Goal: Information Seeking & Learning: Learn about a topic

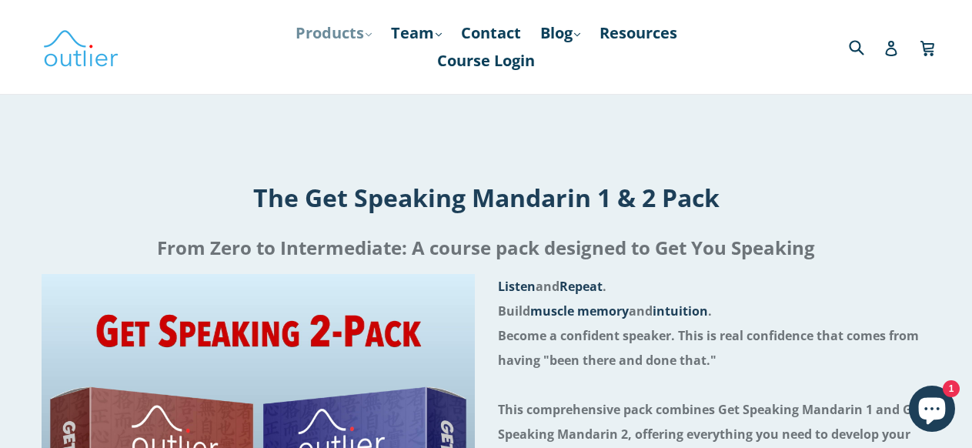
click at [366, 38] on icon ".cls-1{fill:#231f20}" at bounding box center [369, 35] width 6 height 6
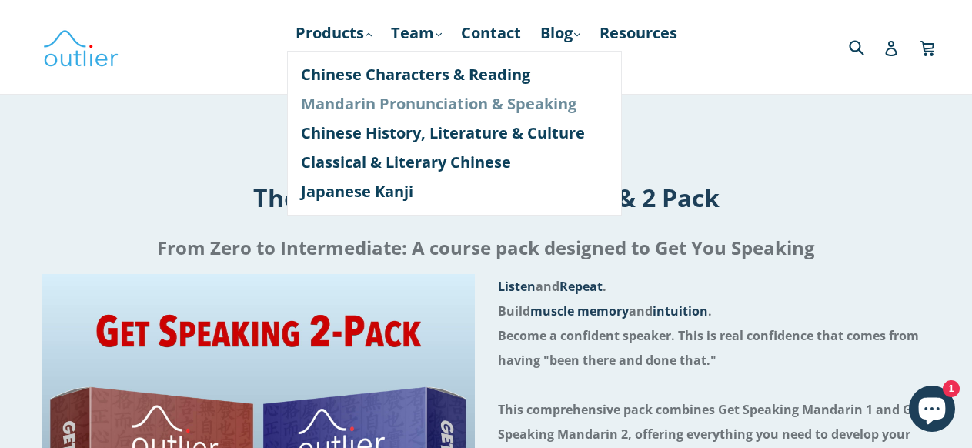
click at [356, 101] on link "Mandarin Pronunciation & Speaking" at bounding box center [454, 103] width 307 height 29
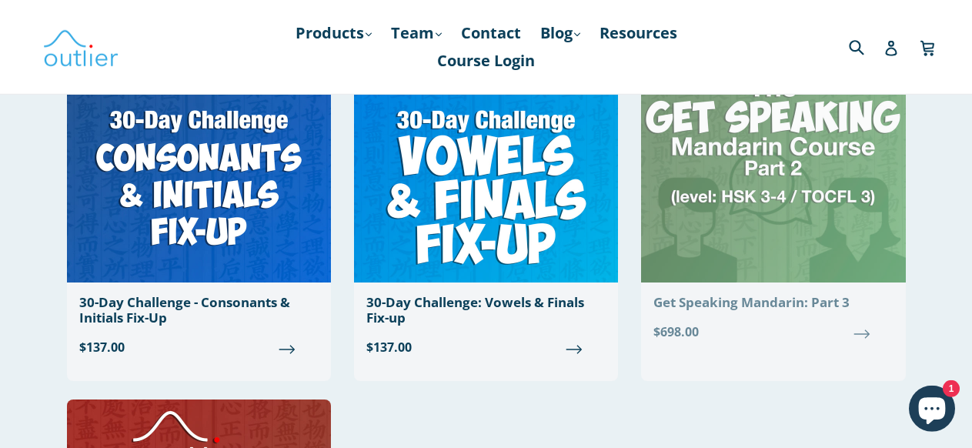
scroll to position [1745, 0]
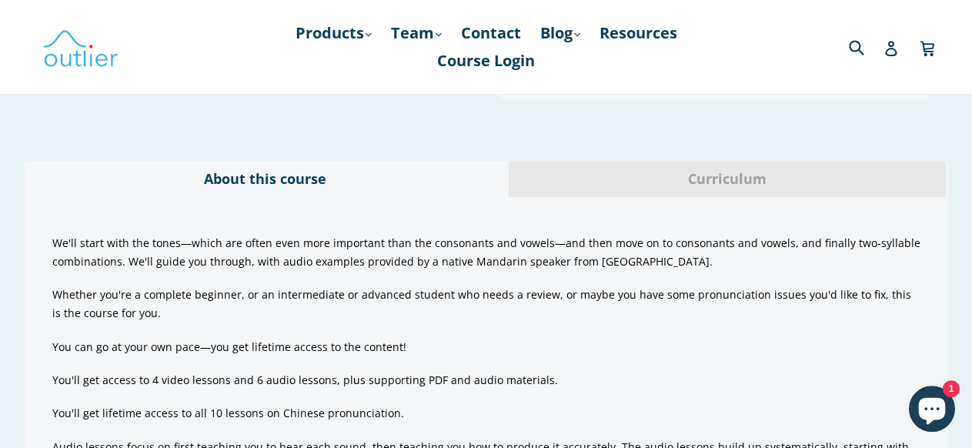
scroll to position [499, 0]
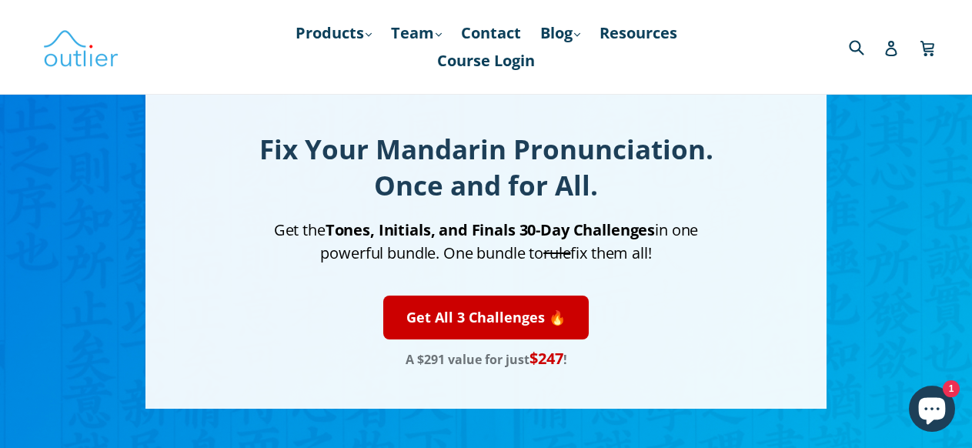
scroll to position [166, 0]
